Goal: Information Seeking & Learning: Learn about a topic

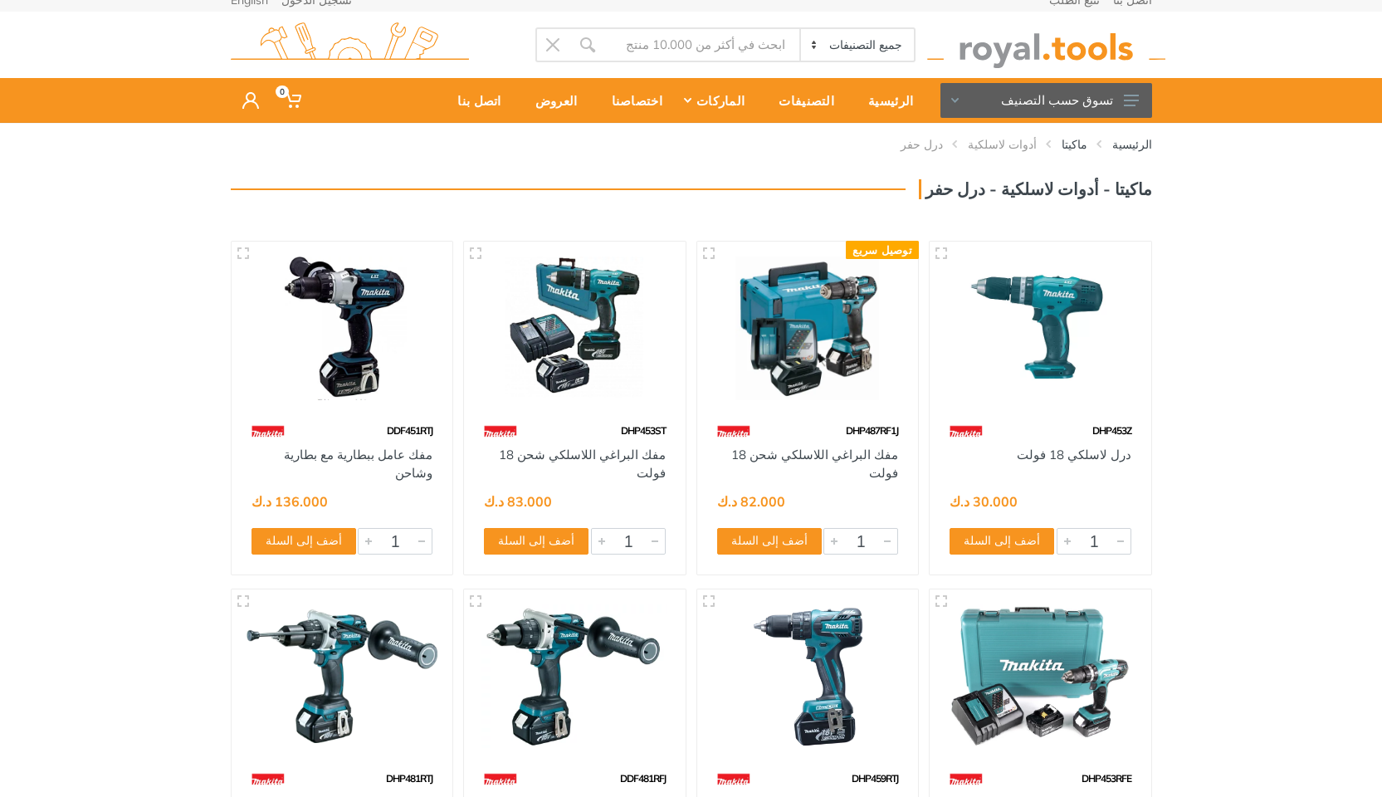
scroll to position [16, 0]
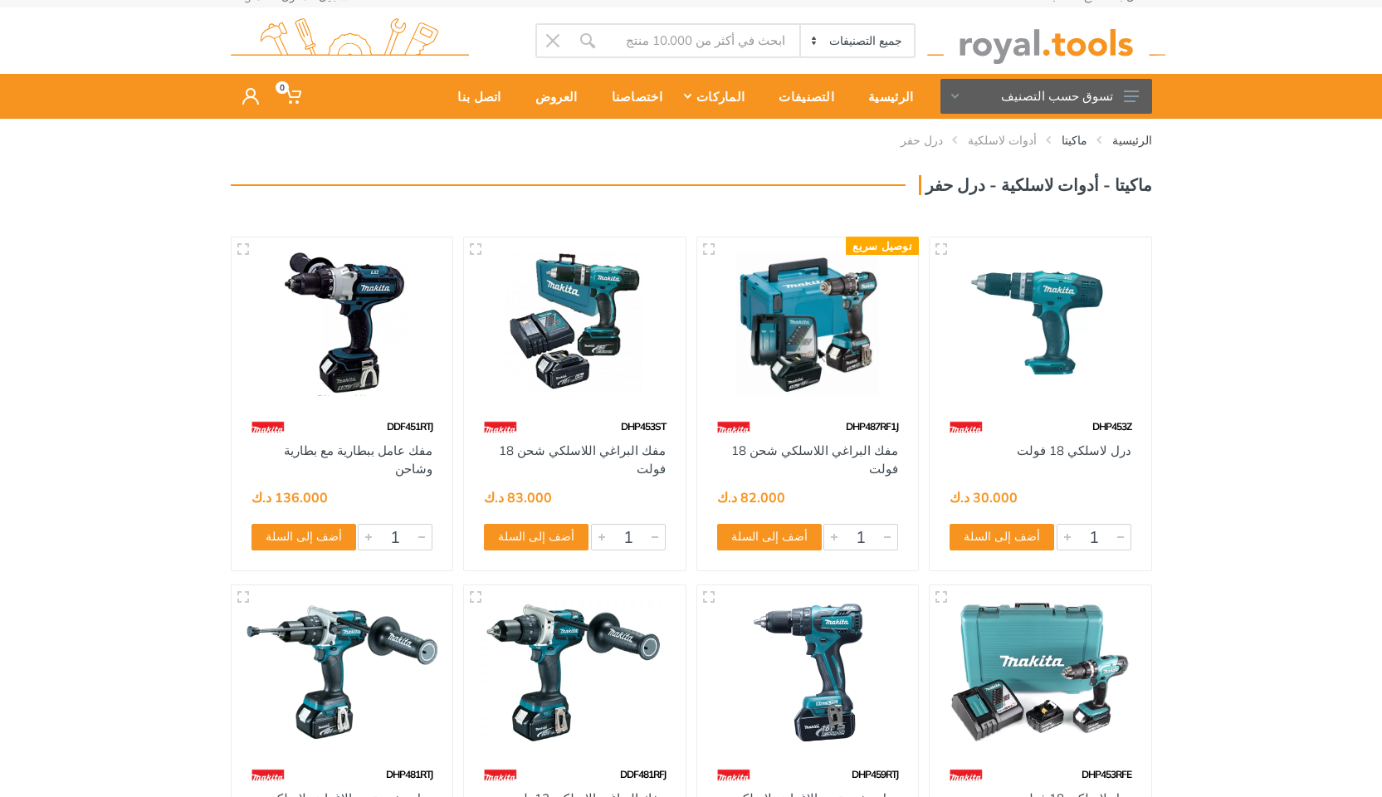
click at [1027, 86] on button "تسوق حسب التصنيف" at bounding box center [1046, 96] width 212 height 35
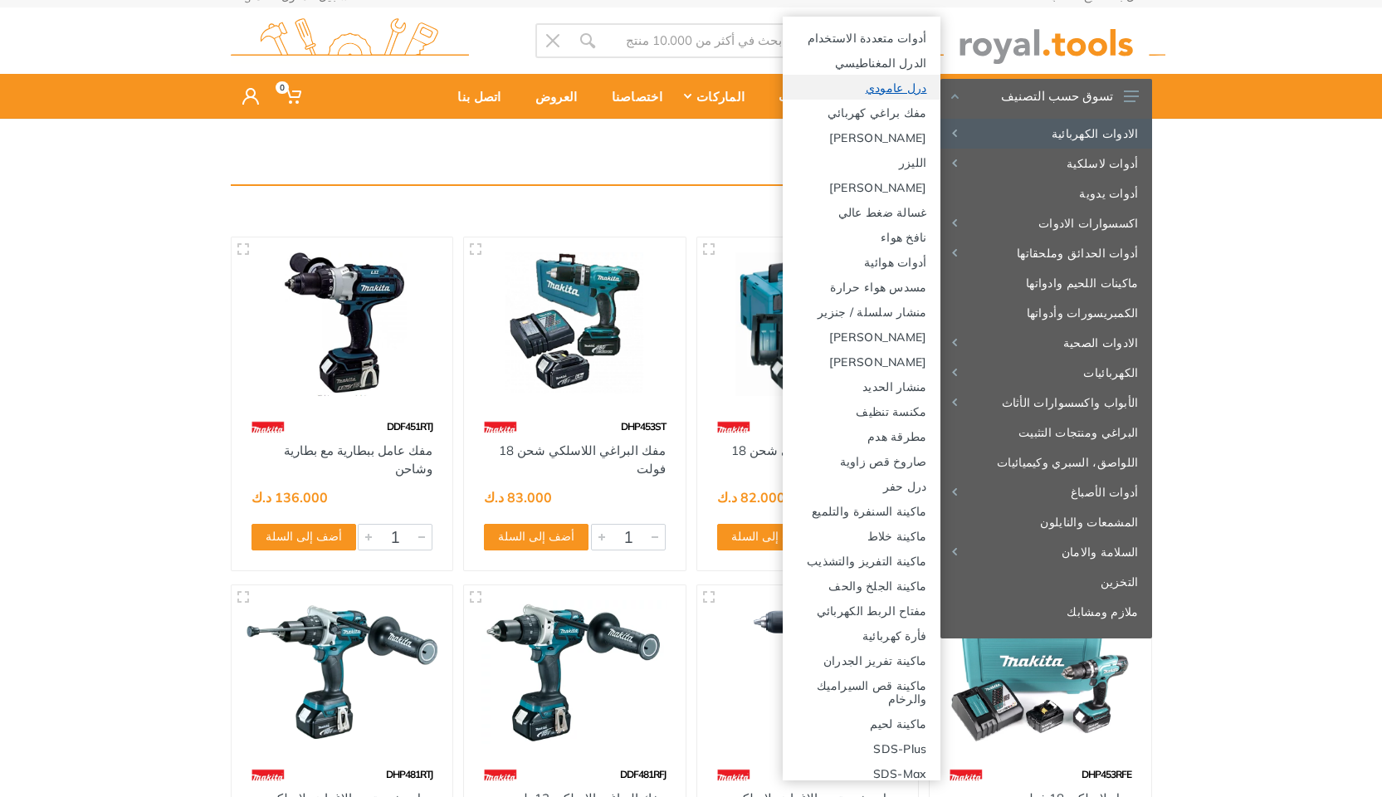
click at [916, 90] on link "درل عامودي" at bounding box center [862, 87] width 158 height 25
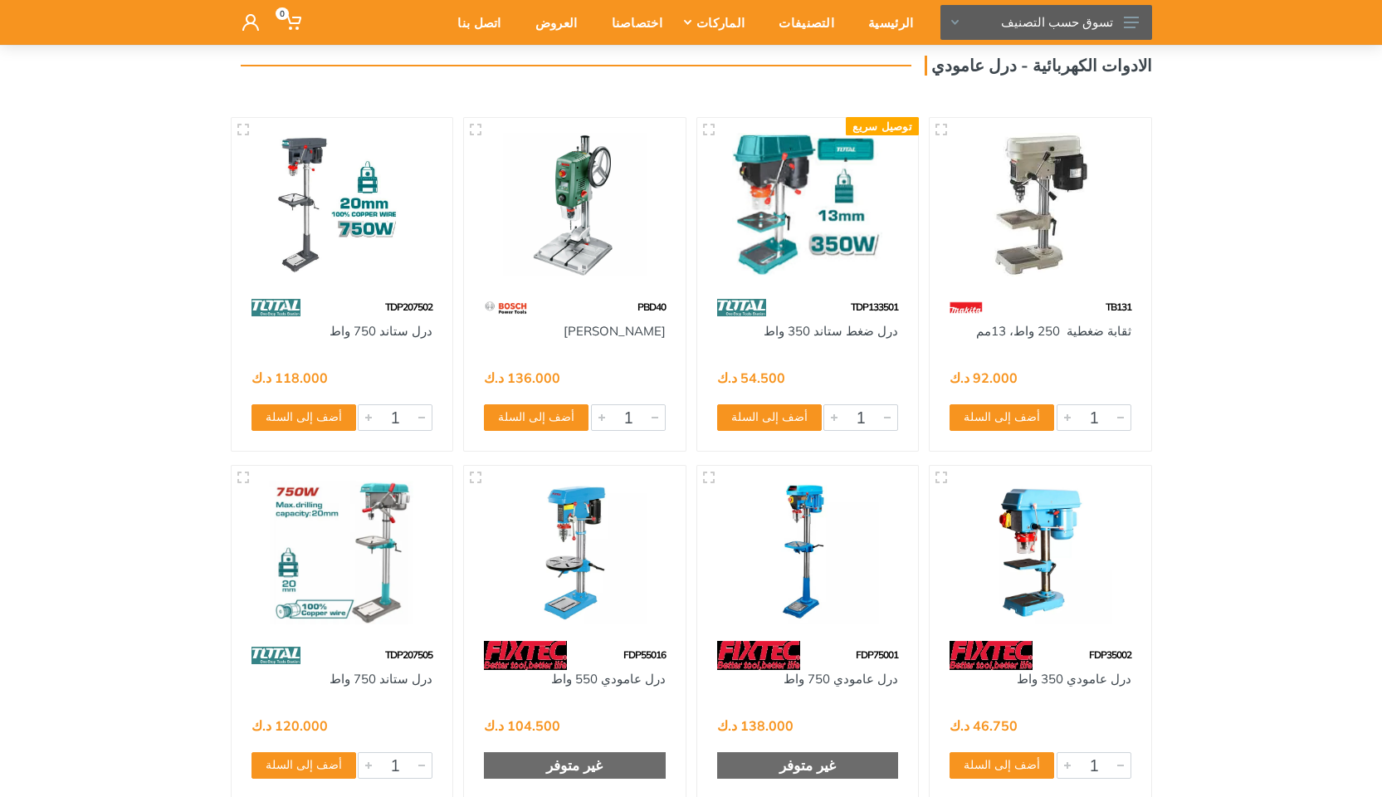
scroll to position [148, 0]
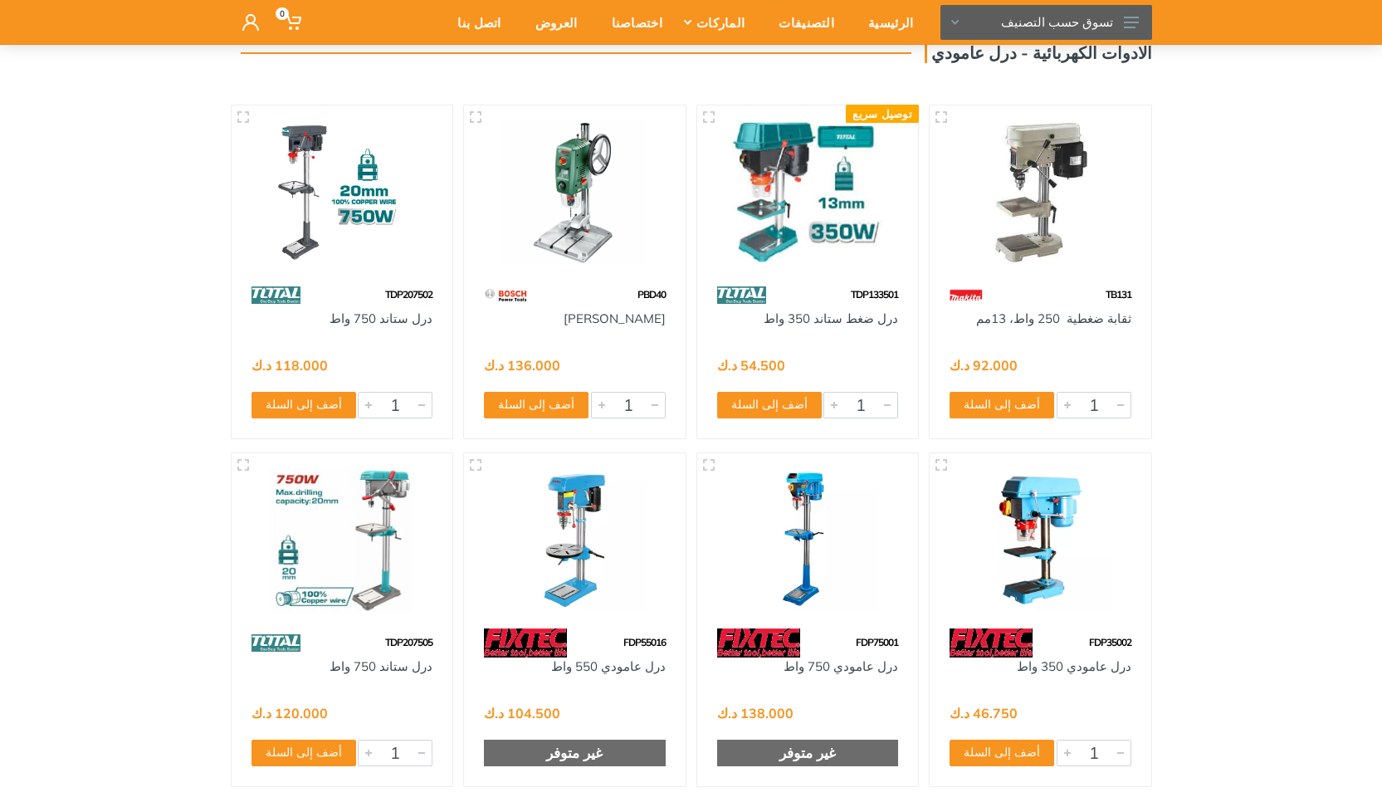
click at [378, 567] on img at bounding box center [342, 540] width 192 height 144
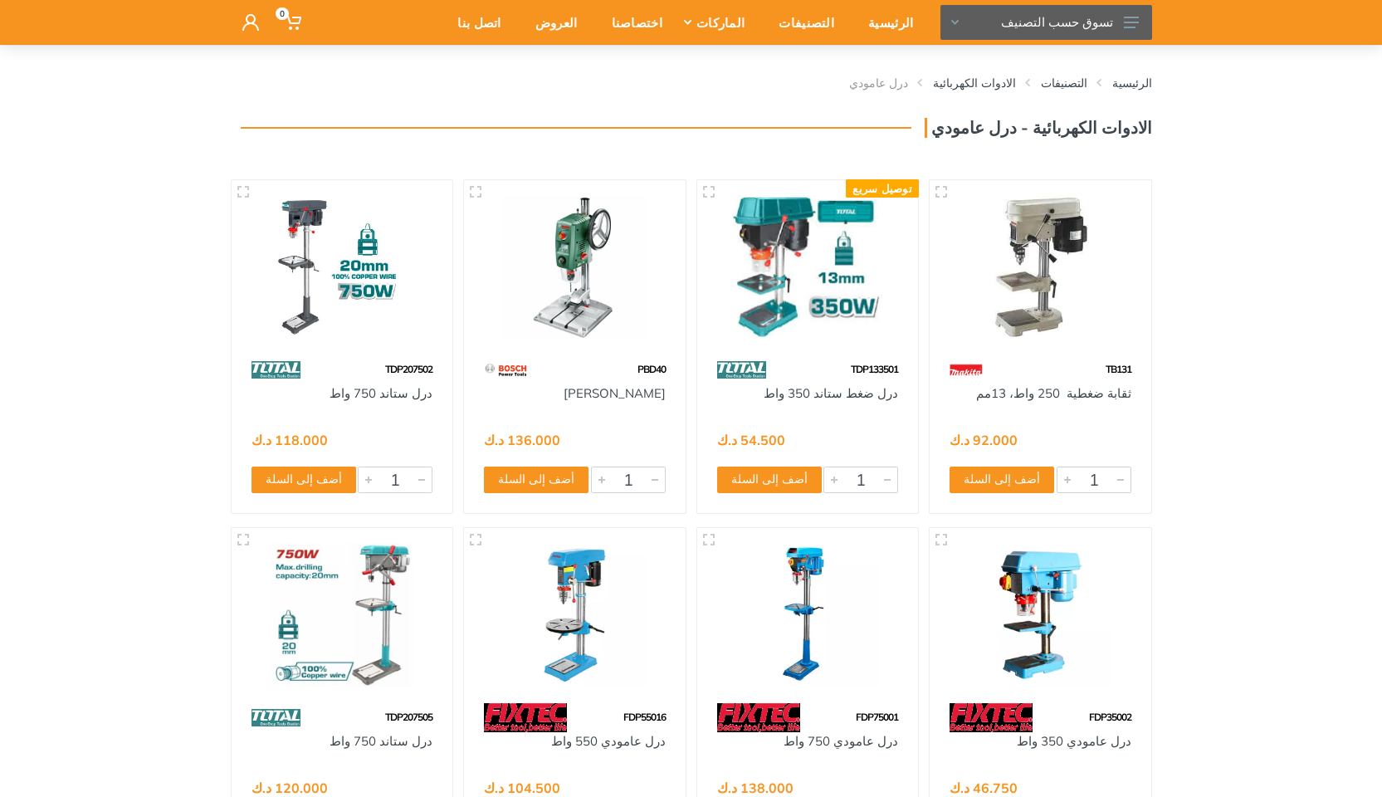
scroll to position [66, 0]
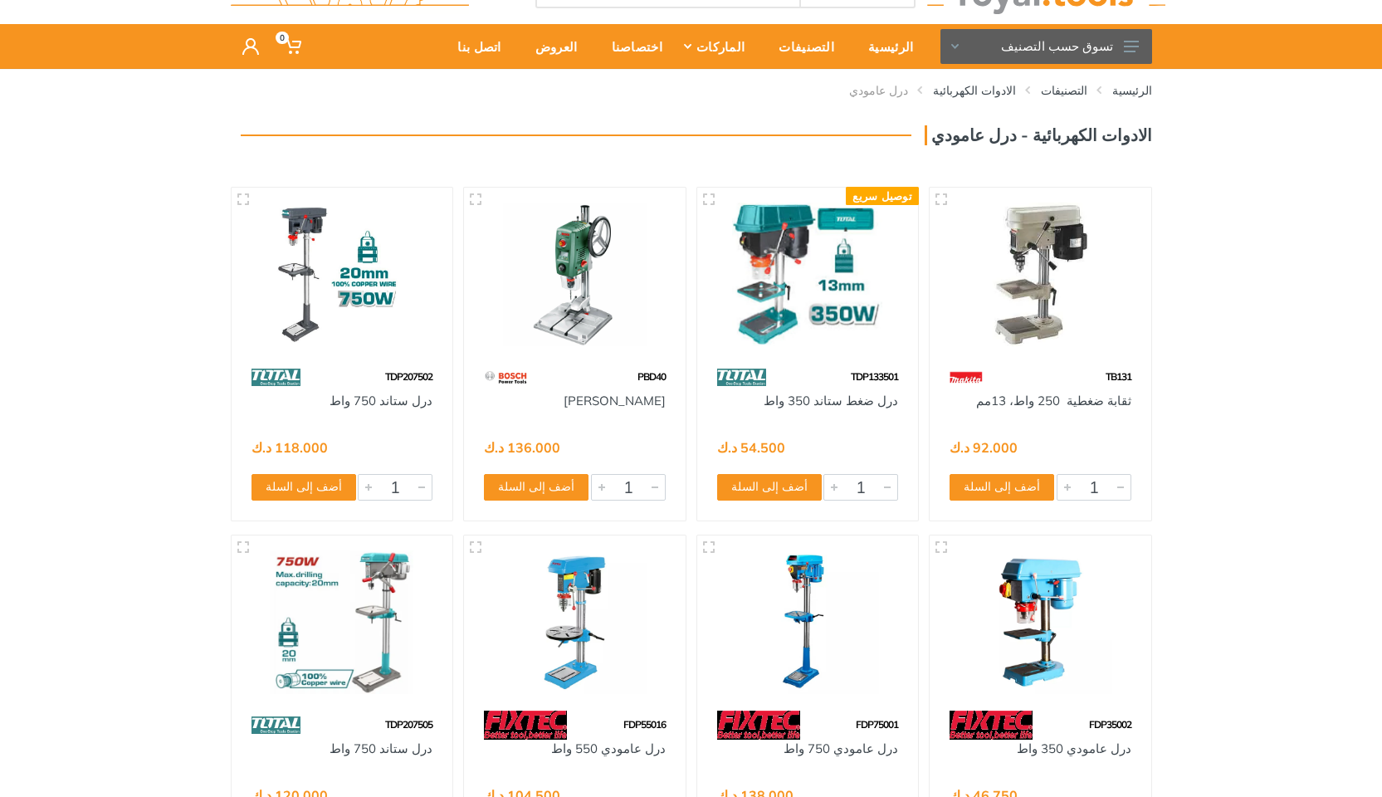
click at [1040, 318] on img at bounding box center [1040, 274] width 192 height 144
